Goal: Task Accomplishment & Management: Manage account settings

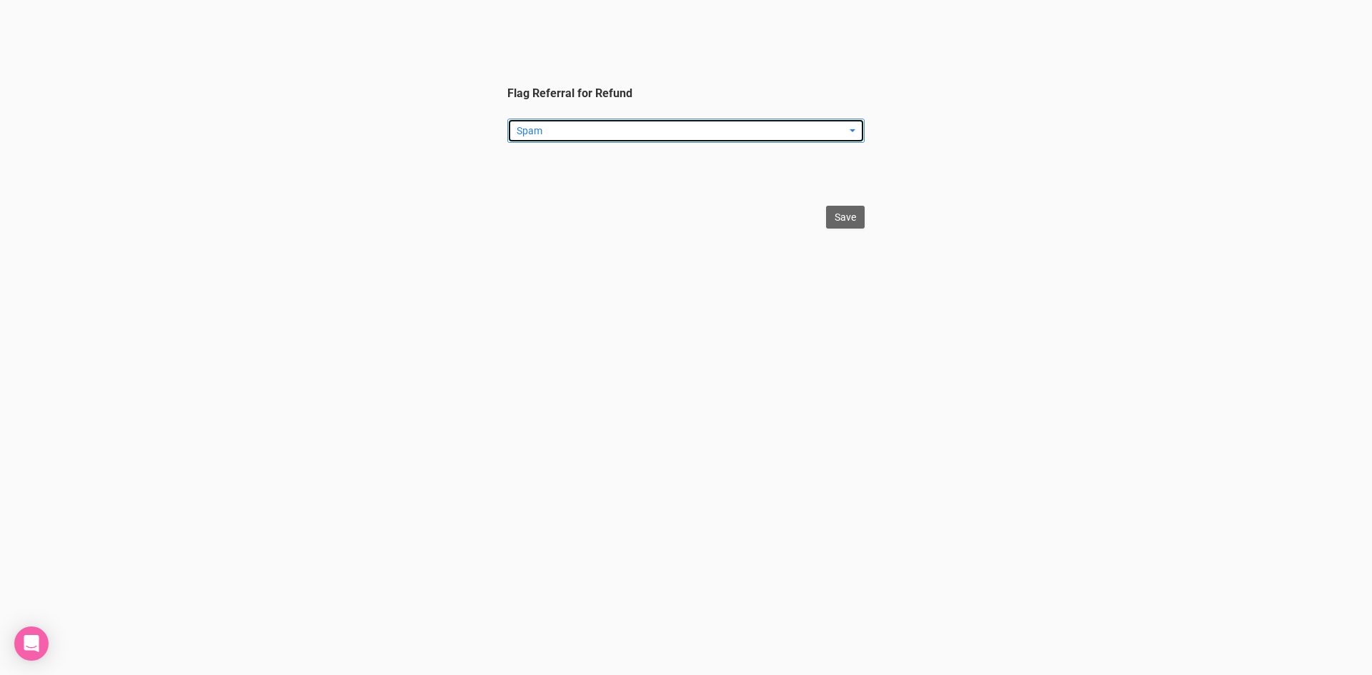
click at [589, 133] on span "Spam" at bounding box center [681, 131] width 329 height 14
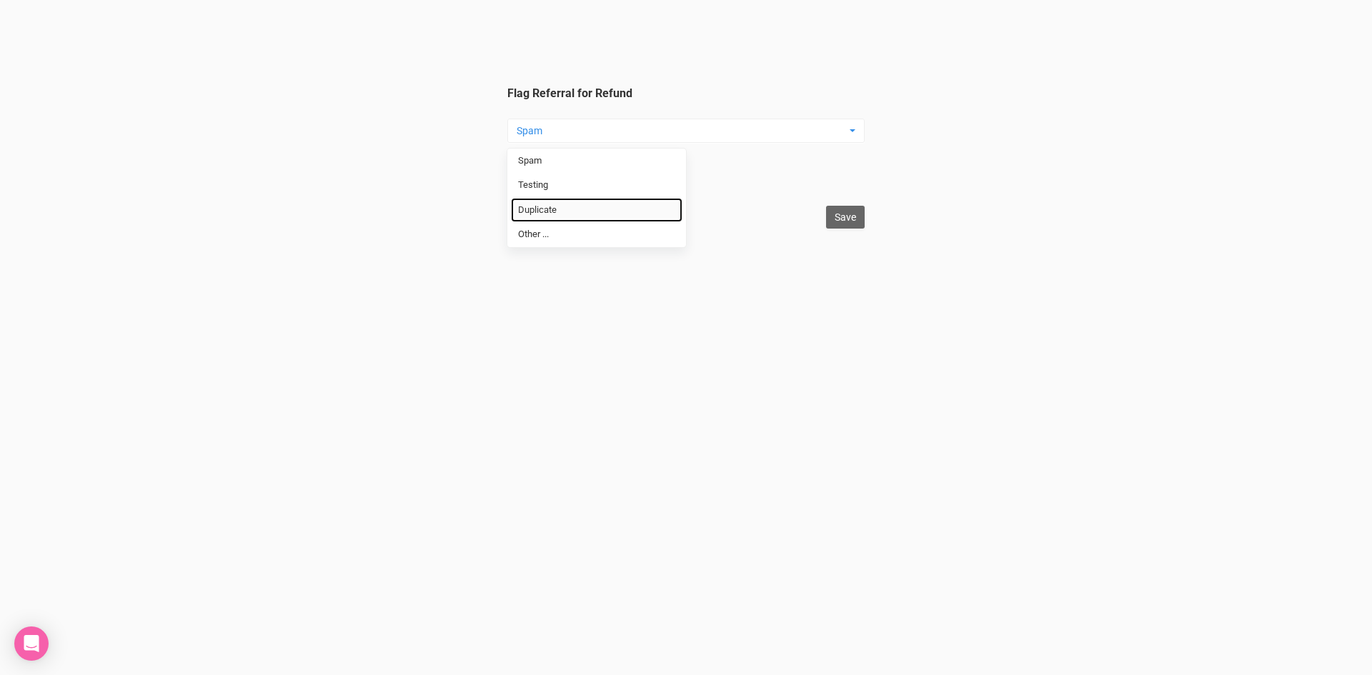
click at [588, 202] on link "Duplicate" at bounding box center [597, 210] width 172 height 25
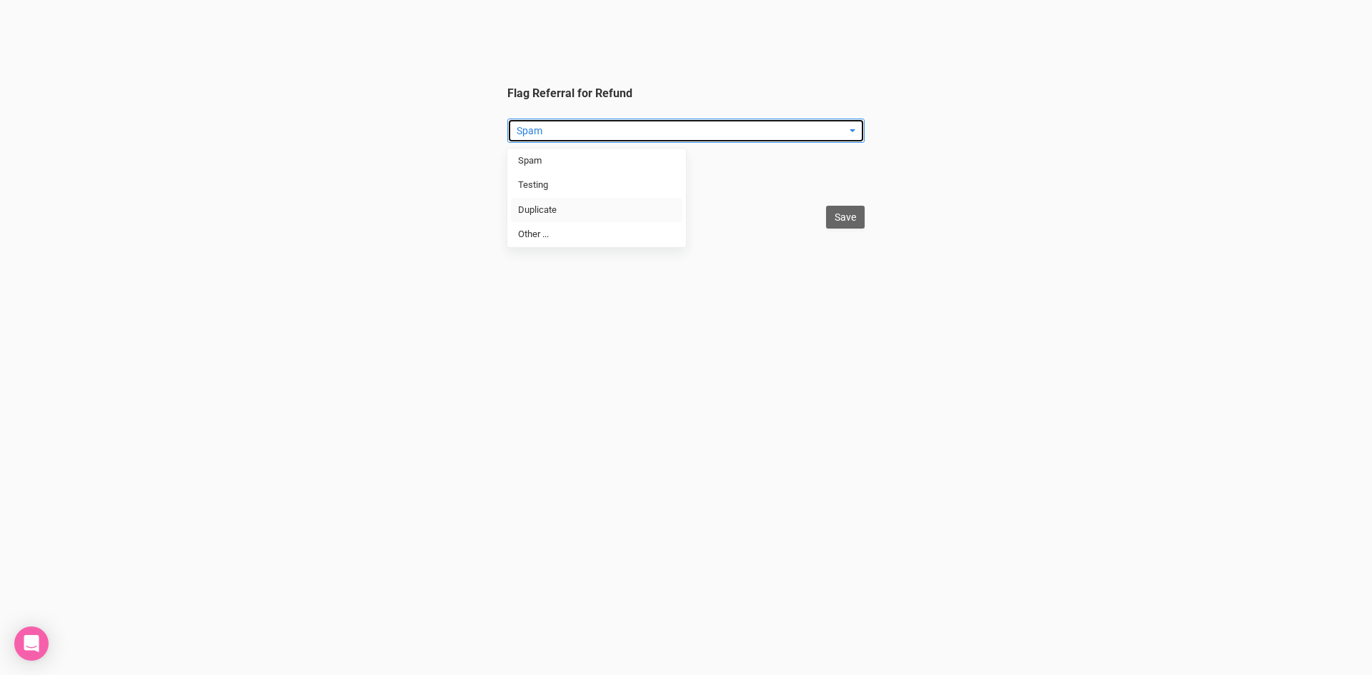
select select "Duplicate"
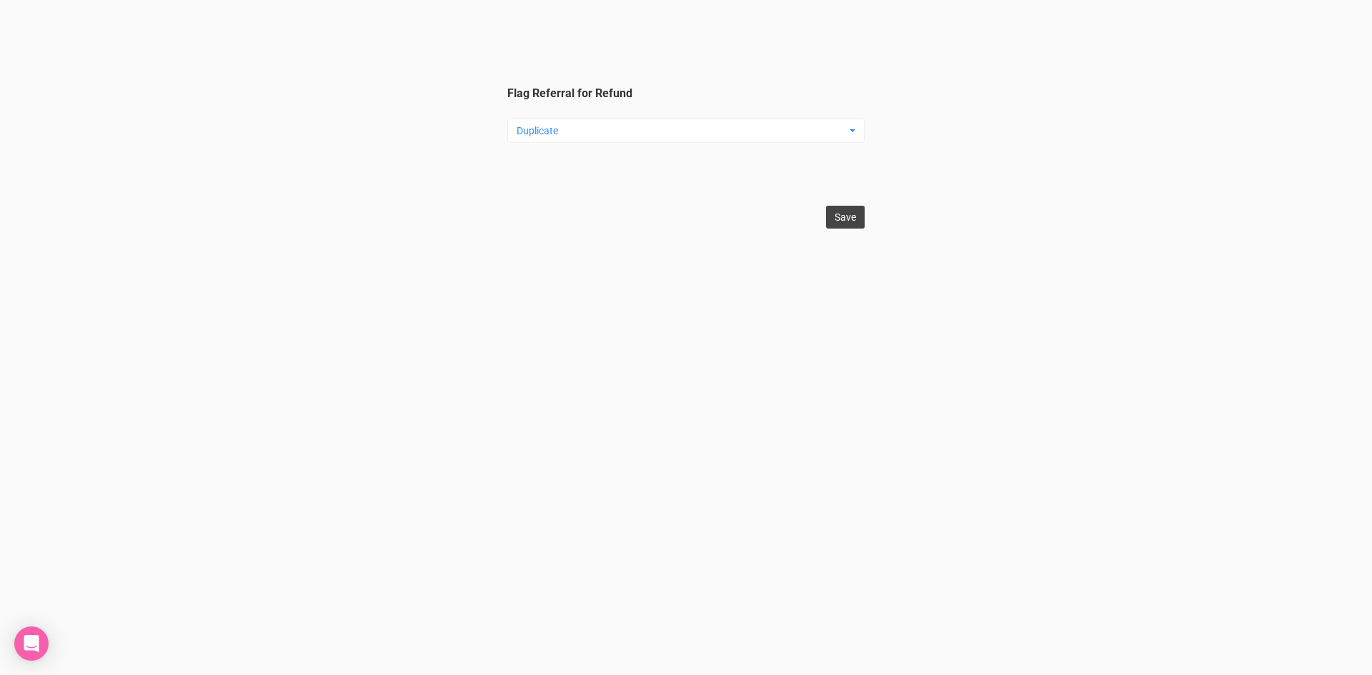
click at [837, 216] on input "Save" at bounding box center [845, 217] width 39 height 23
type input "Save"
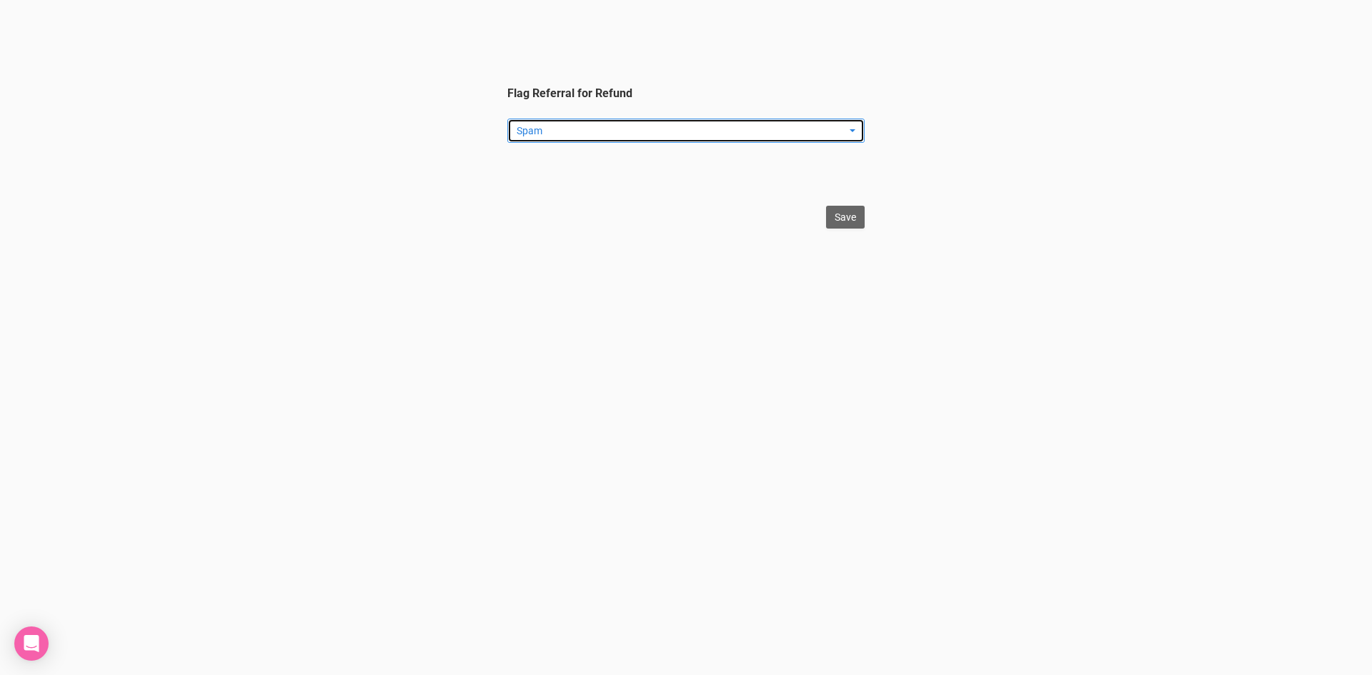
click at [602, 131] on span "Spam" at bounding box center [681, 131] width 329 height 14
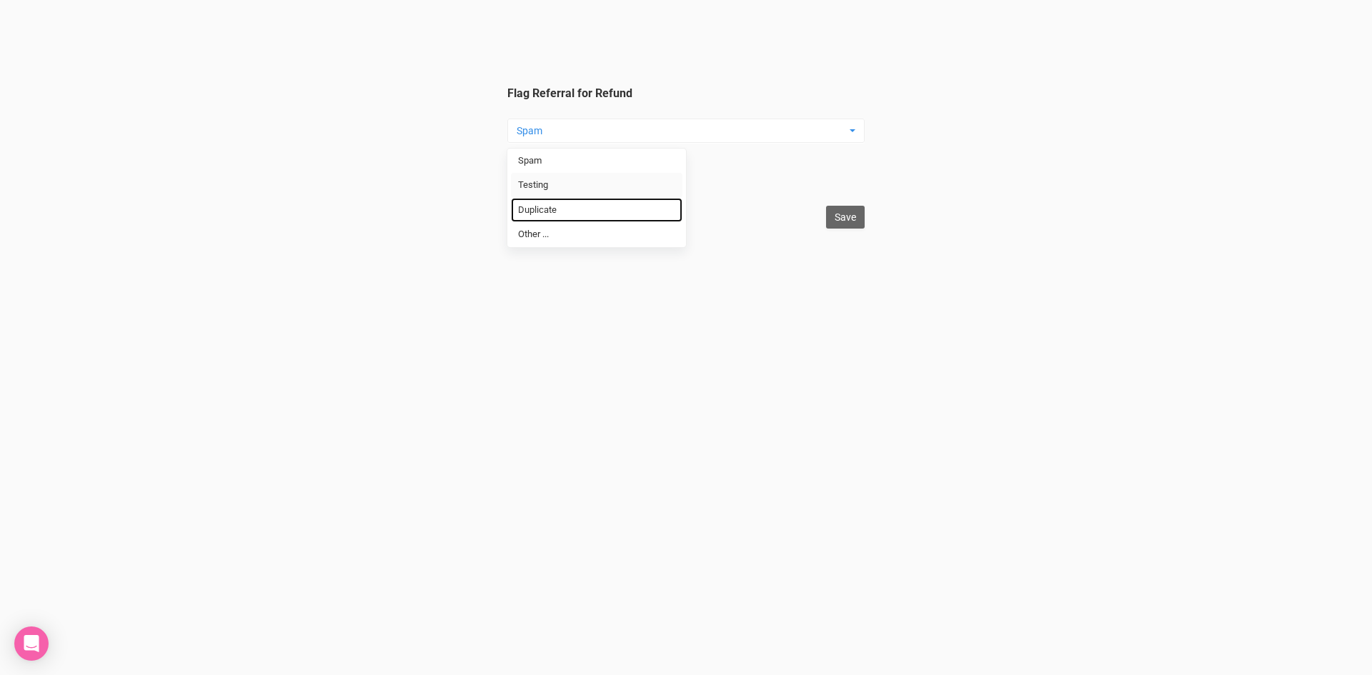
drag, startPoint x: 608, startPoint y: 207, endPoint x: 601, endPoint y: 187, distance: 21.9
click at [608, 208] on link "Duplicate" at bounding box center [597, 210] width 172 height 25
select select "Duplicate"
click at [856, 217] on input "Save" at bounding box center [845, 217] width 39 height 23
type input "Save"
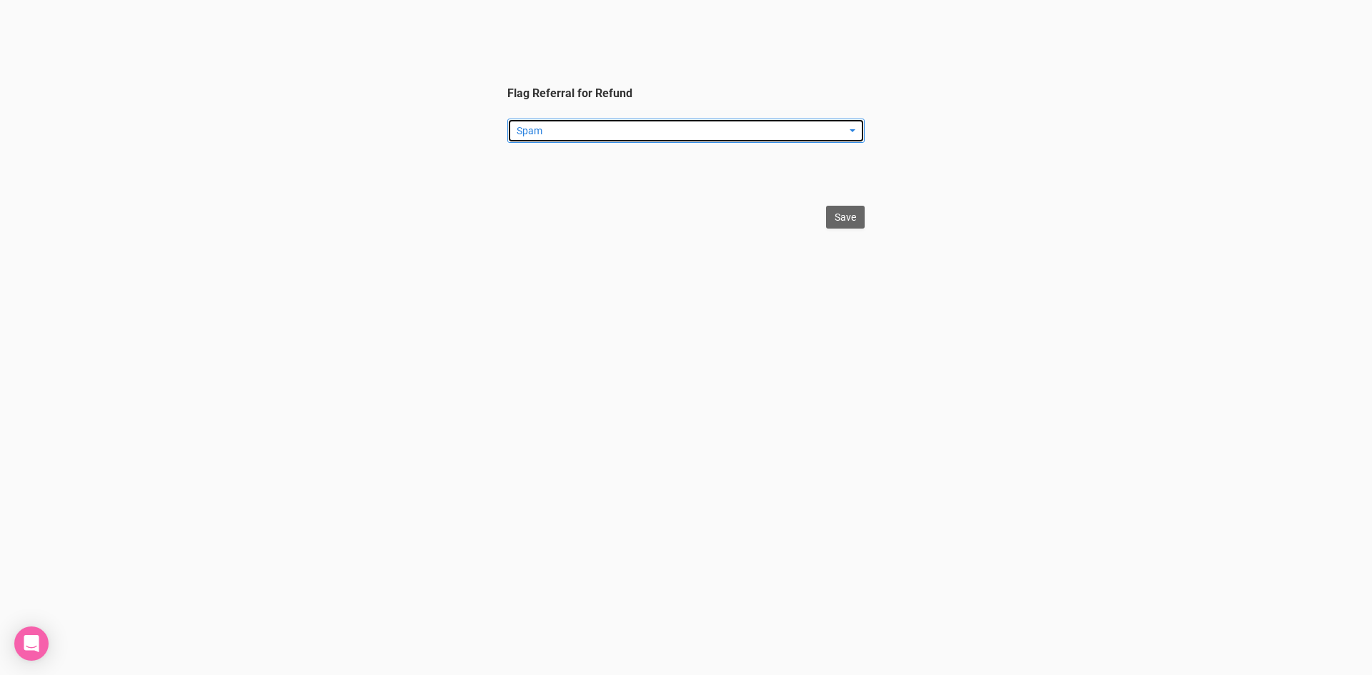
click at [544, 129] on span "Spam" at bounding box center [681, 131] width 329 height 14
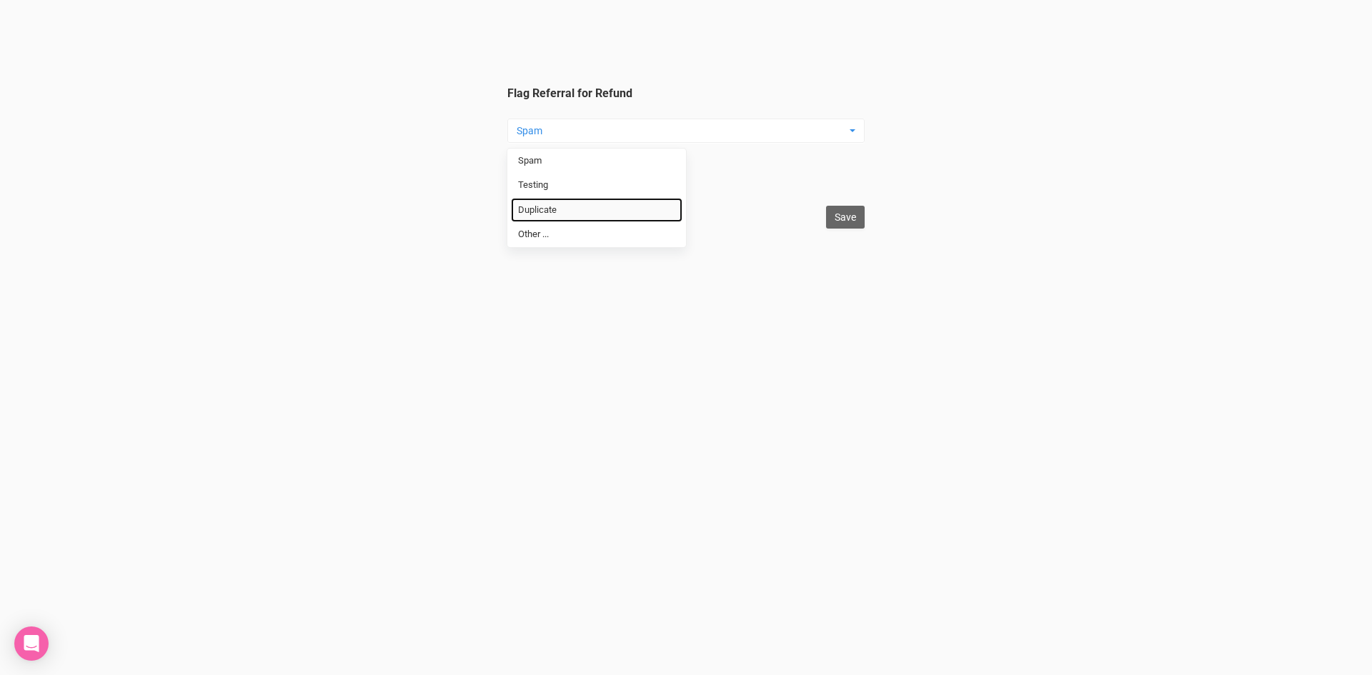
click at [560, 208] on link "Duplicate" at bounding box center [597, 210] width 172 height 25
select select "Duplicate"
click at [837, 209] on input "Save" at bounding box center [845, 217] width 39 height 23
type input "Save"
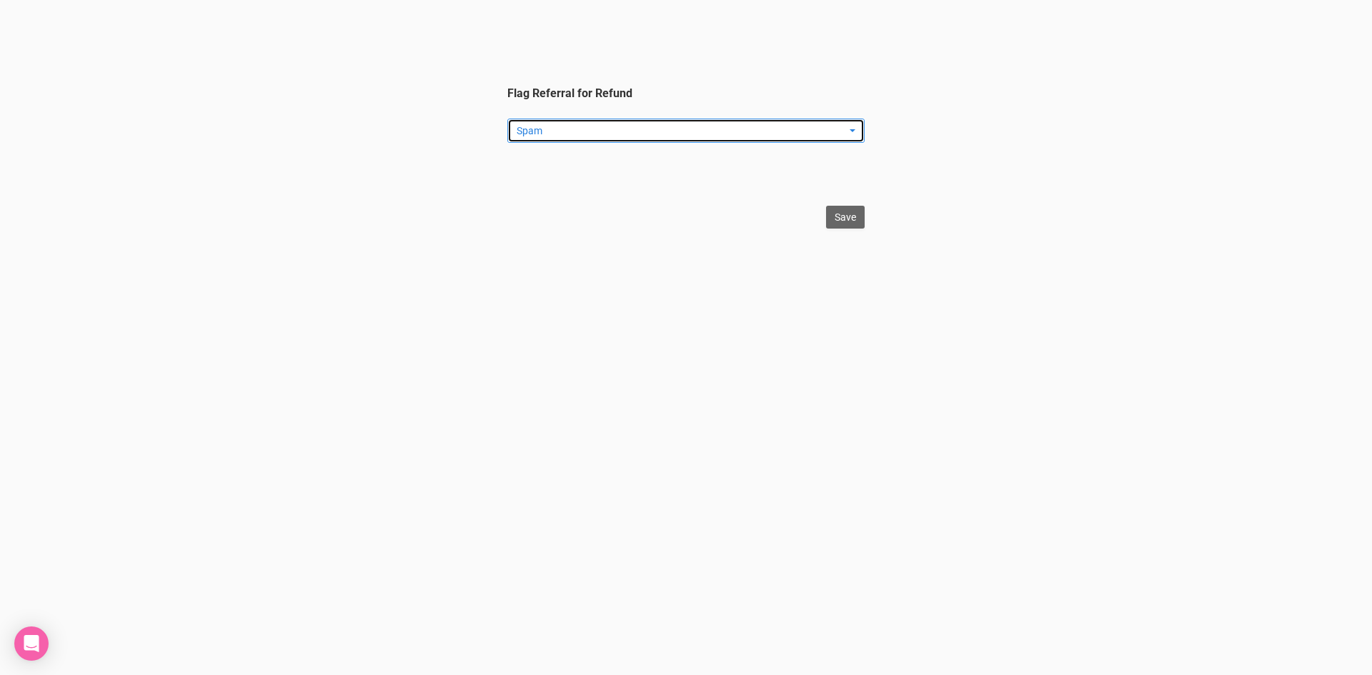
click at [545, 134] on span "Spam" at bounding box center [681, 131] width 329 height 14
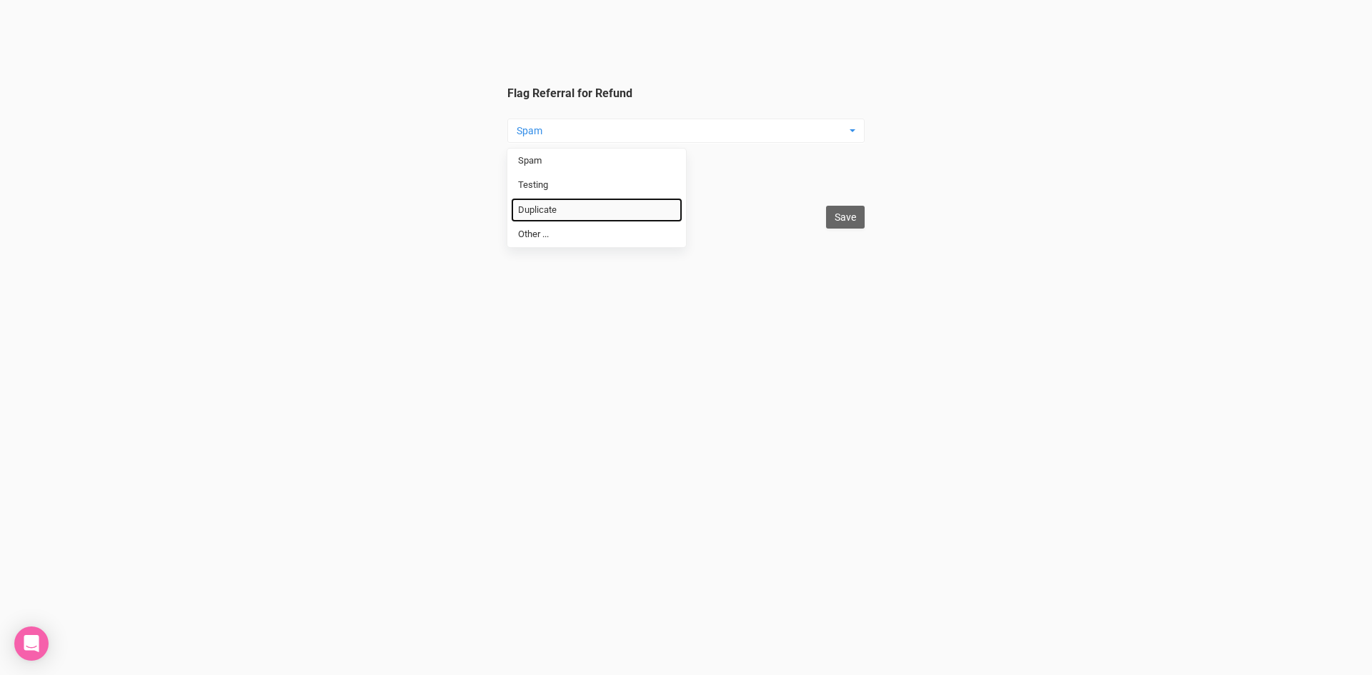
drag, startPoint x: 585, startPoint y: 205, endPoint x: 635, endPoint y: 207, distance: 50.8
click at [588, 205] on link "Duplicate" at bounding box center [597, 210] width 172 height 25
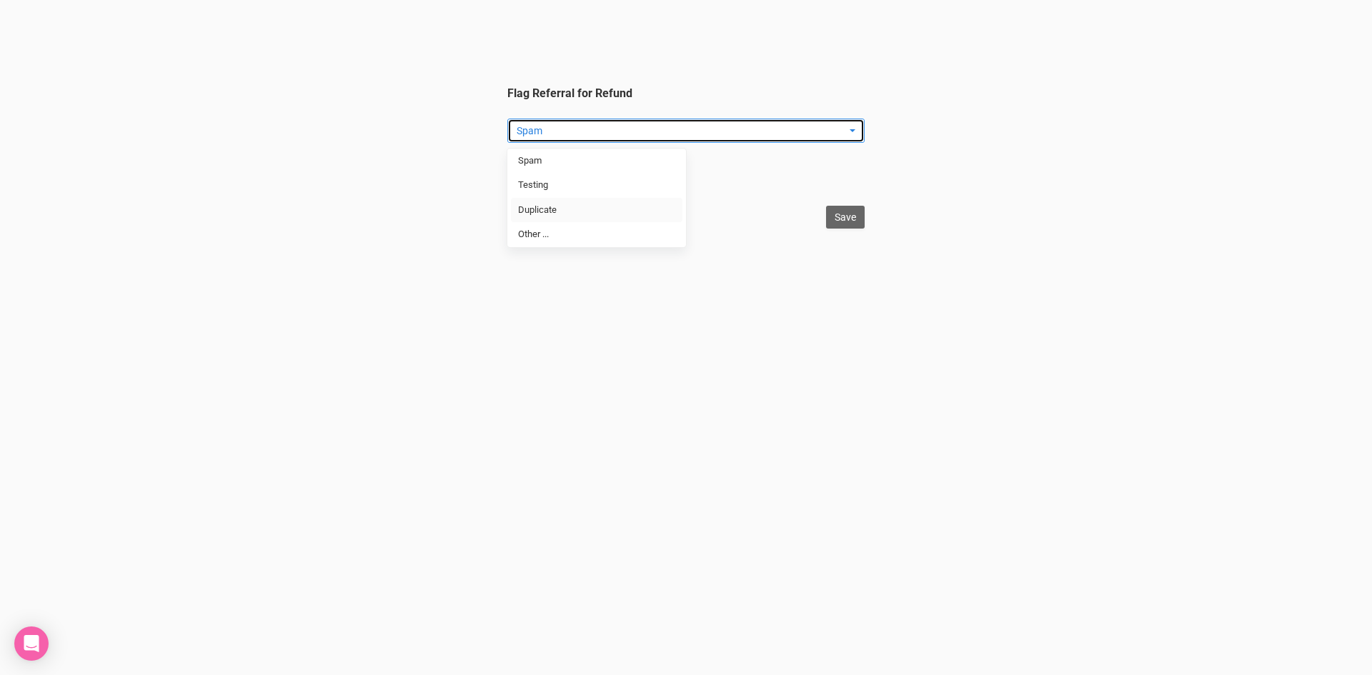
select select "Duplicate"
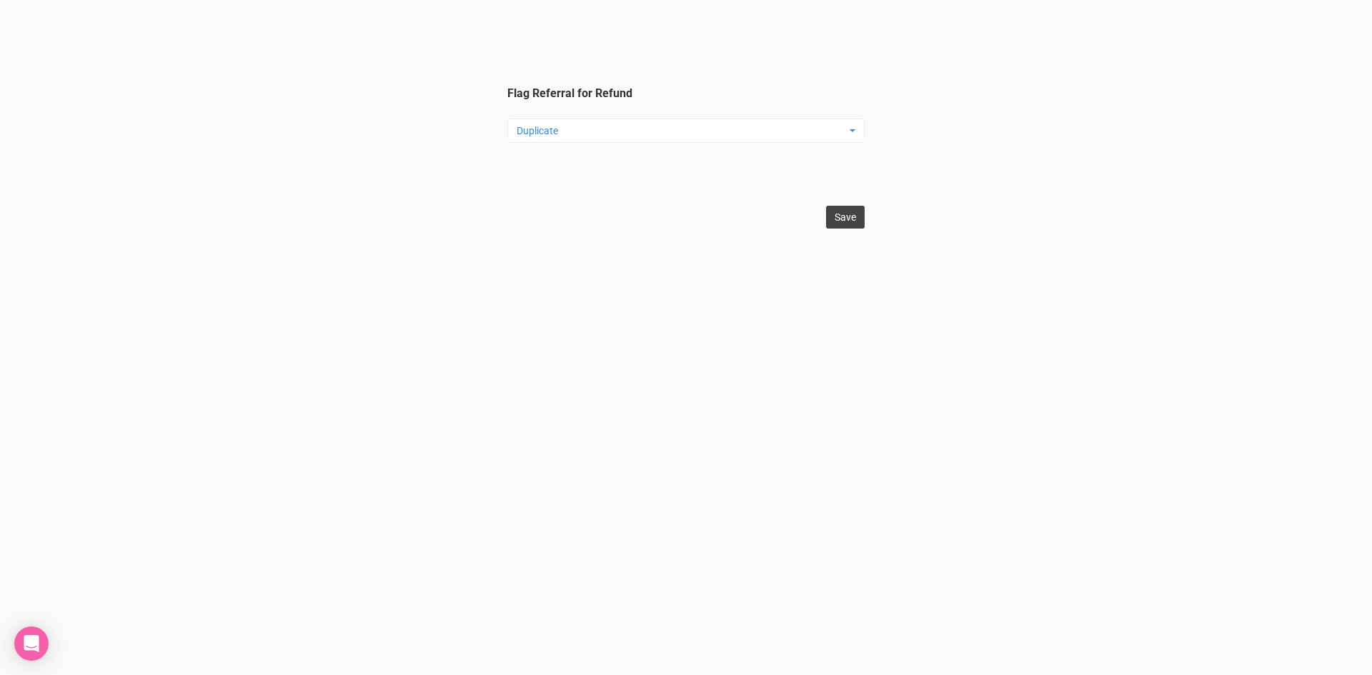
click at [849, 220] on input "Save" at bounding box center [845, 217] width 39 height 23
type input "Save"
